Goal: Find contact information: Find contact information

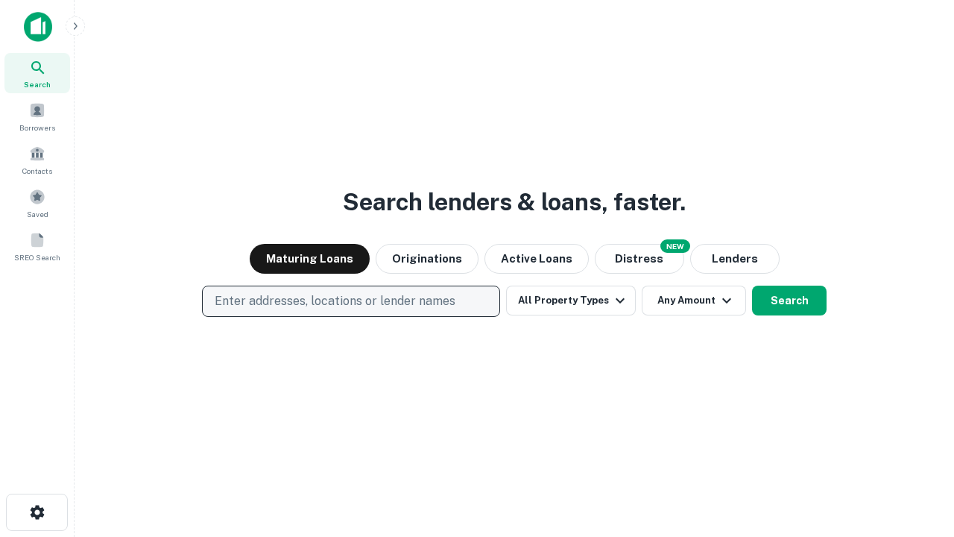
click at [350, 301] on p "Enter addresses, locations or lender names" at bounding box center [335, 301] width 241 height 18
type input "**********"
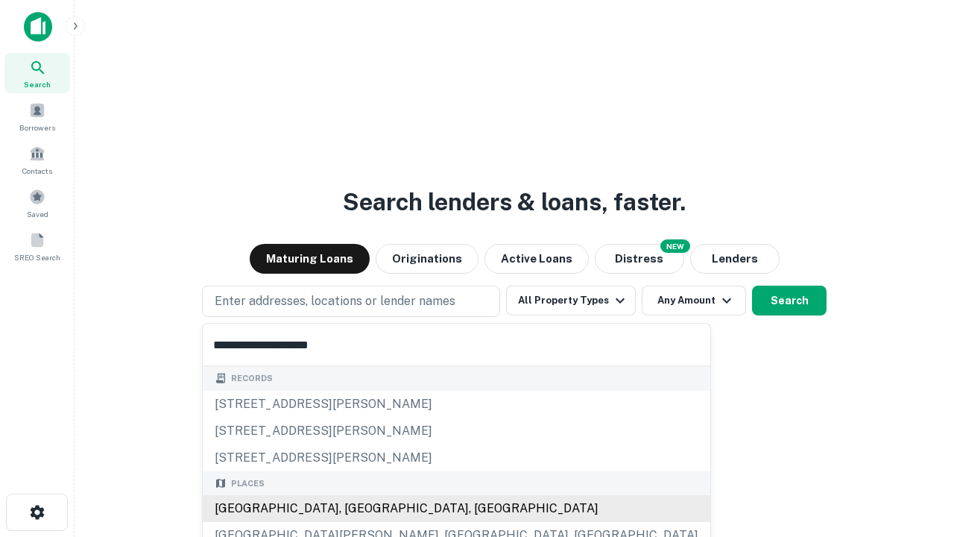
click at [356, 509] on div "Santa Monica, CA, USA" at bounding box center [457, 508] width 508 height 27
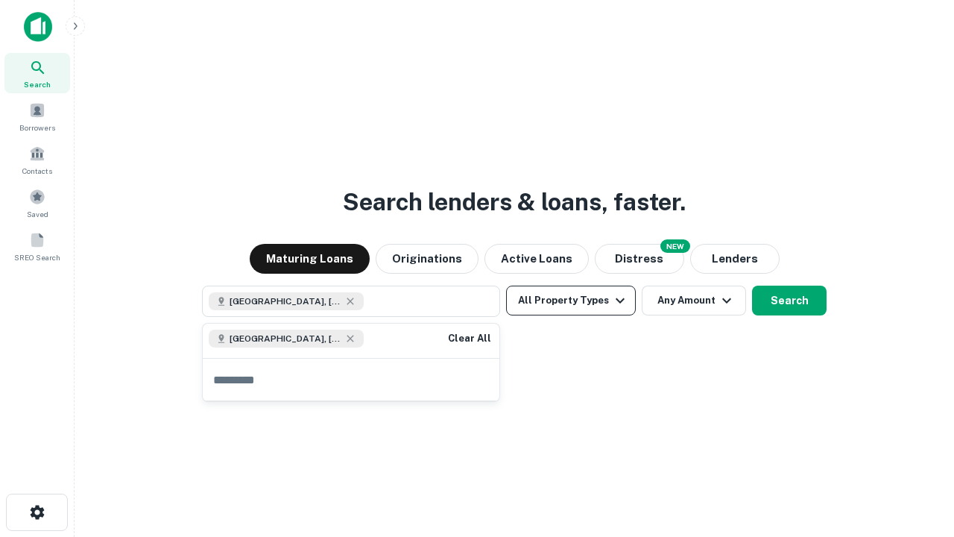
click at [571, 300] on button "All Property Types" at bounding box center [571, 301] width 130 height 30
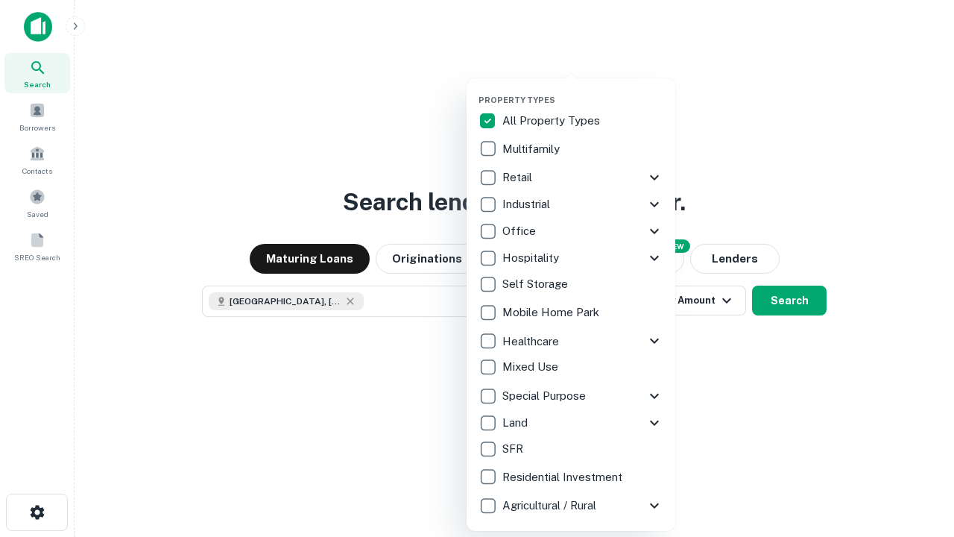
click at [583, 90] on button "button" at bounding box center [583, 90] width 209 height 1
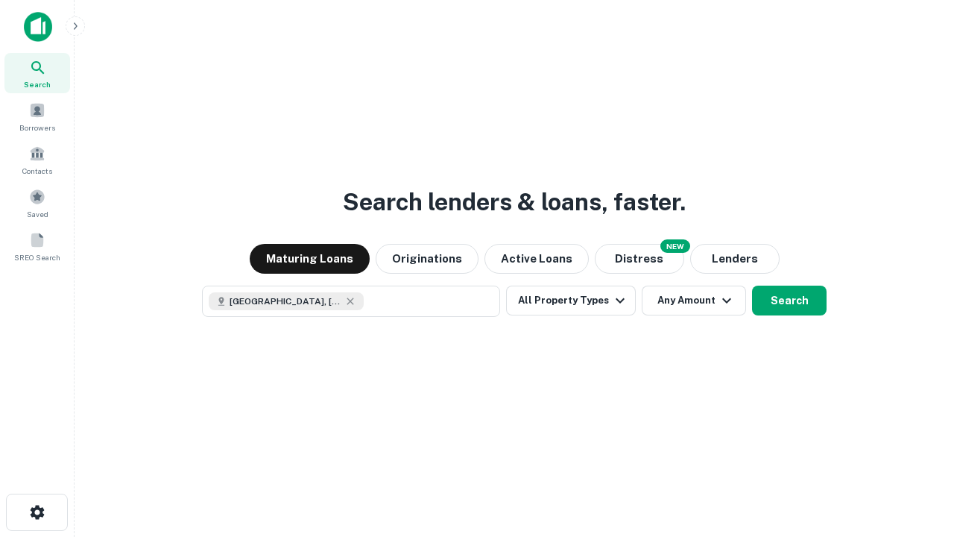
scroll to position [24, 0]
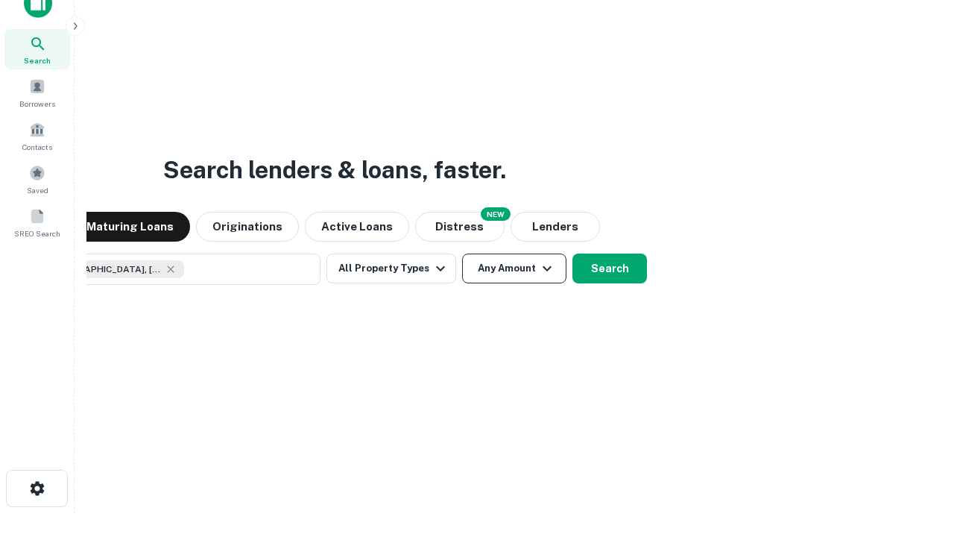
click at [462, 254] on button "Any Amount" at bounding box center [514, 269] width 104 height 30
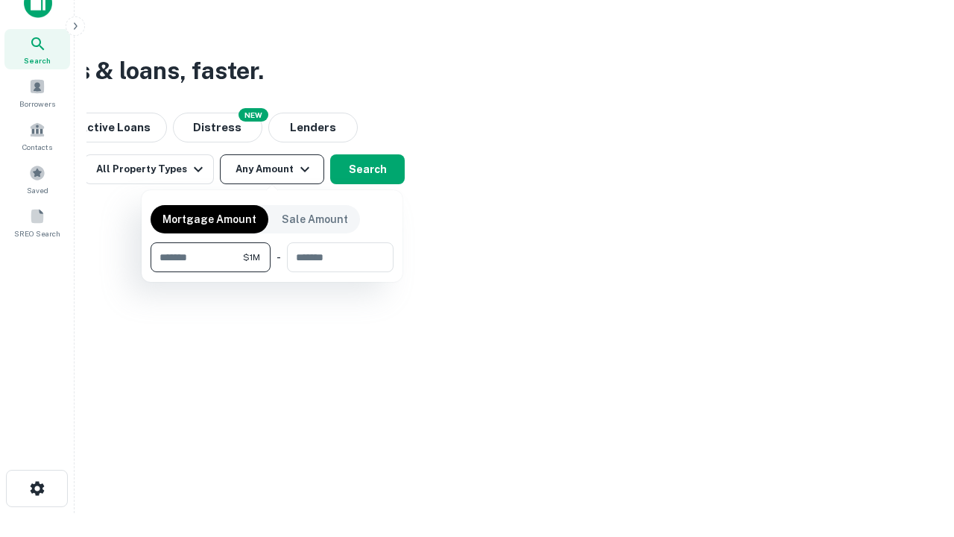
type input "*******"
click at [272, 272] on button "button" at bounding box center [272, 272] width 243 height 1
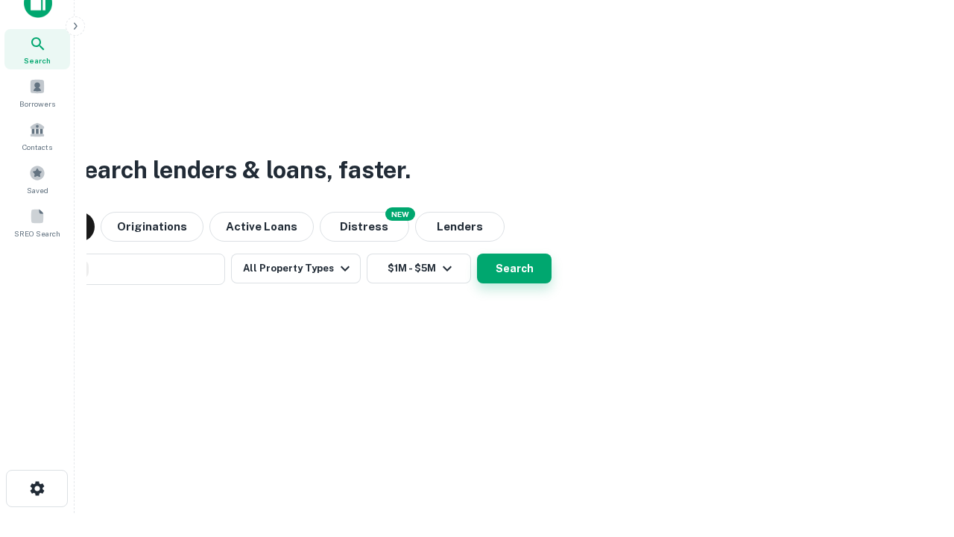
click at [477, 254] on button "Search" at bounding box center [514, 269] width 75 height 30
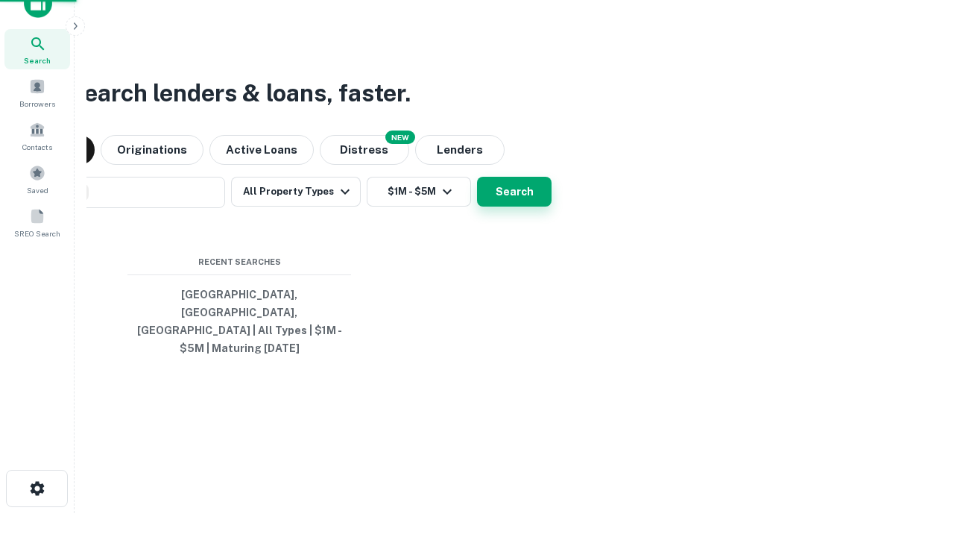
scroll to position [48, 422]
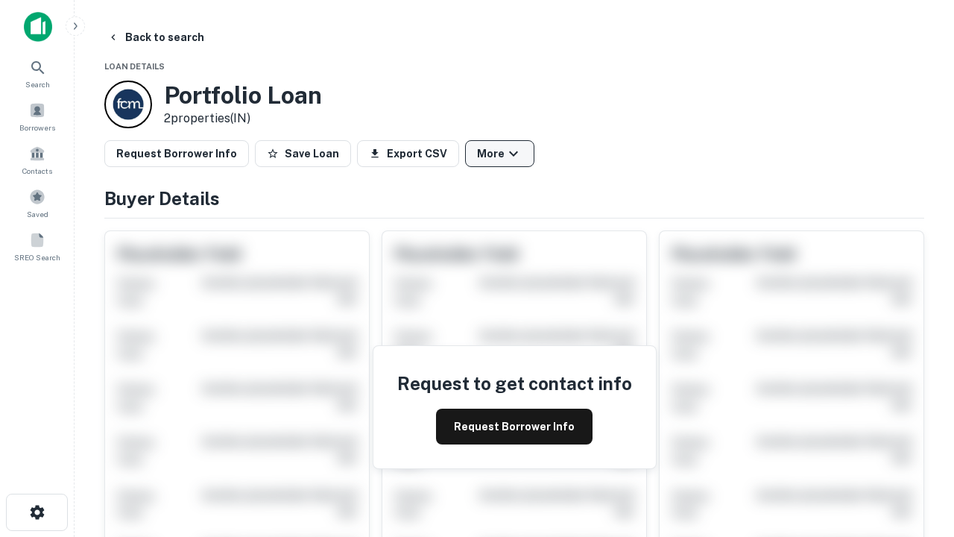
click at [500, 154] on button "More" at bounding box center [499, 153] width 69 height 27
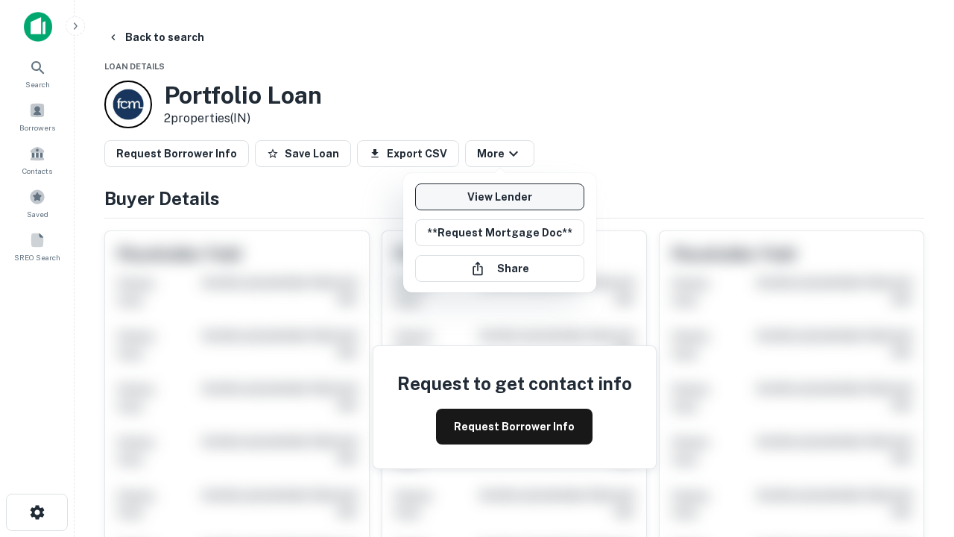
click at [500, 197] on link "View Lender" at bounding box center [499, 196] width 169 height 27
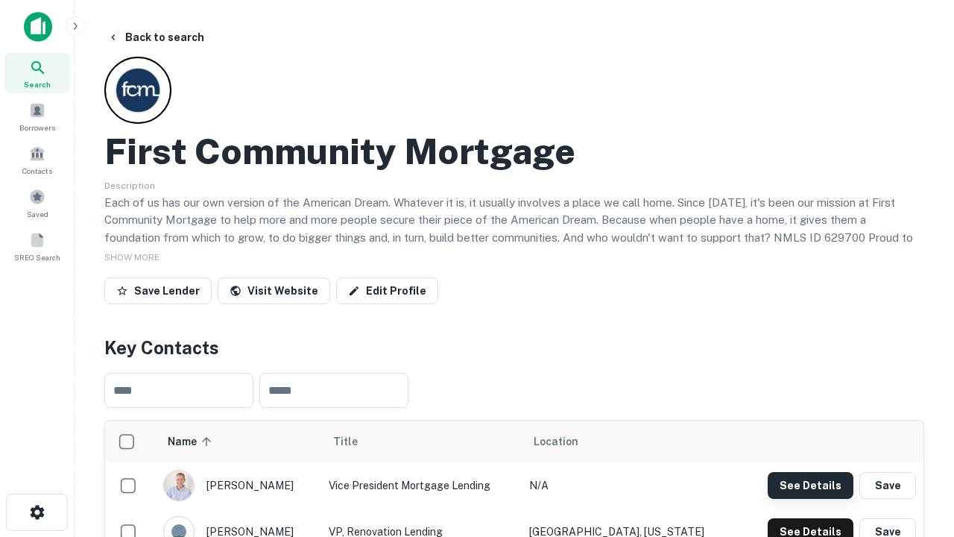
click at [810, 485] on button "See Details" at bounding box center [811, 485] width 86 height 27
click at [37, 512] on icon "button" at bounding box center [37, 512] width 18 height 18
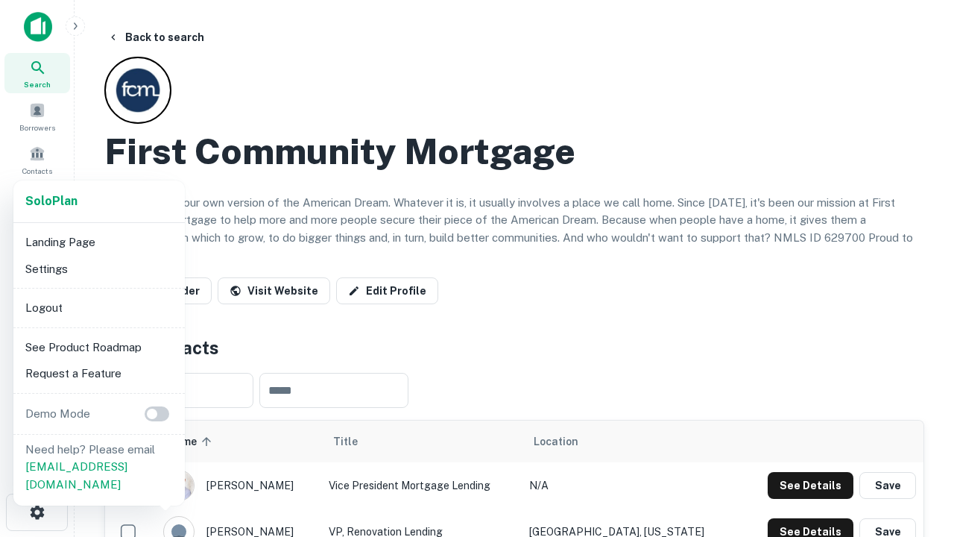
click at [98, 307] on li "Logout" at bounding box center [99, 308] width 160 height 27
